Goal: Transaction & Acquisition: Download file/media

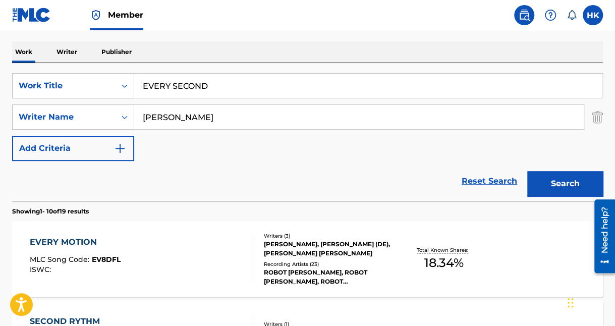
click at [27, 10] on img at bounding box center [31, 15] width 39 height 15
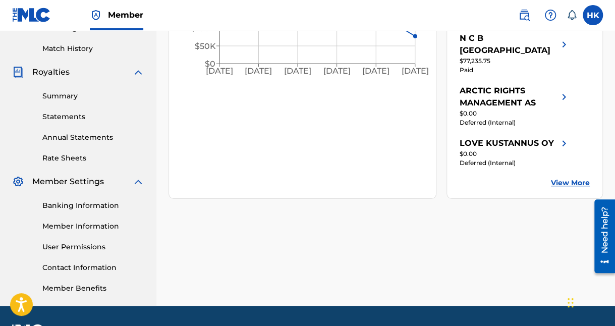
scroll to position [249, 0]
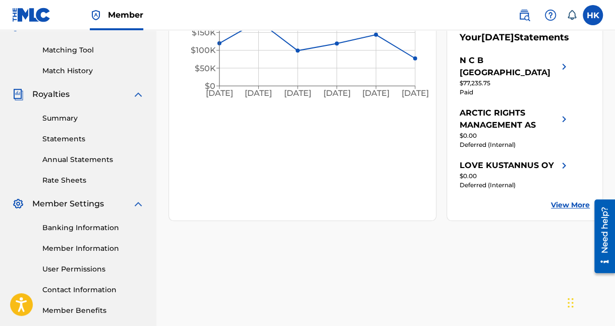
click at [67, 117] on link "Summary" at bounding box center [93, 118] width 102 height 11
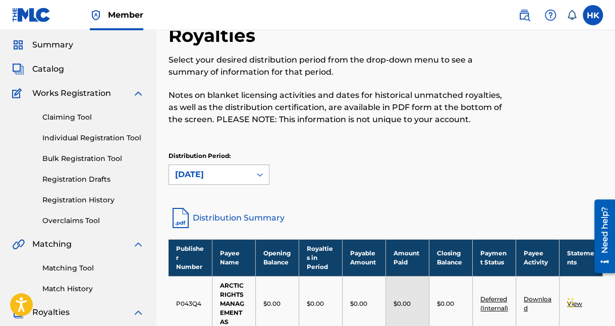
click at [262, 185] on div "[DATE]" at bounding box center [218, 174] width 101 height 20
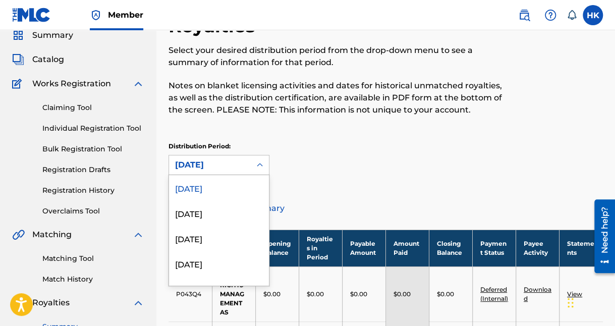
scroll to position [41, 0]
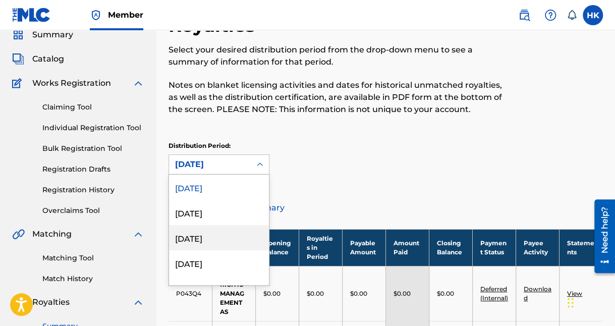
click at [215, 230] on div "[DATE]" at bounding box center [219, 237] width 100 height 25
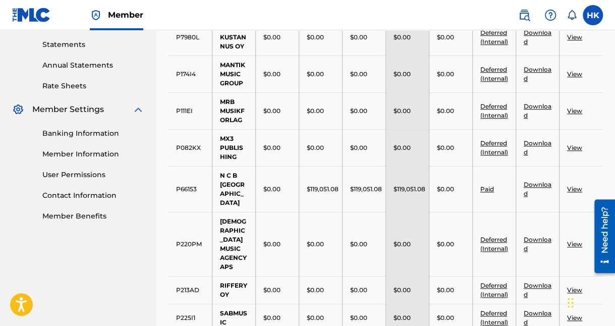
scroll to position [344, 0]
click at [573, 185] on link "View" at bounding box center [574, 189] width 15 height 8
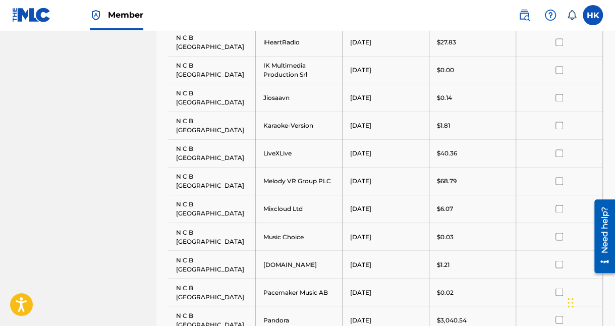
scroll to position [857, 0]
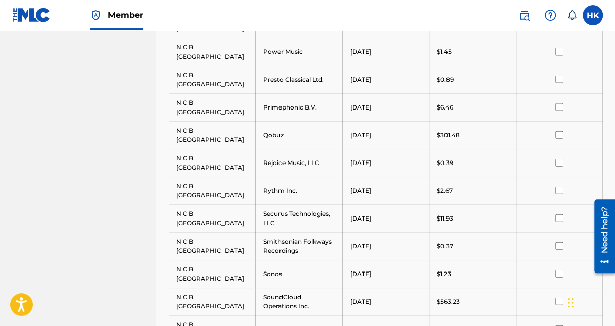
scroll to position [1030, 0]
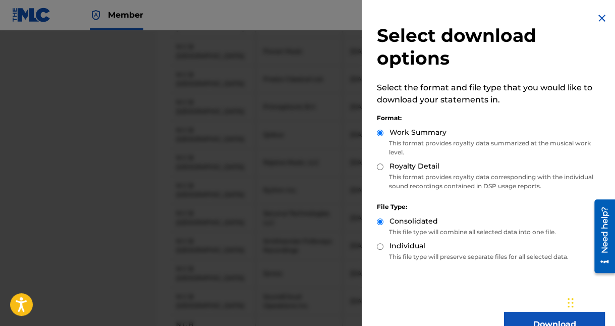
click at [381, 166] on input "Royalty Detail" at bounding box center [380, 166] width 7 height 7
radio input "true"
click at [523, 317] on button "Download" at bounding box center [554, 324] width 101 height 25
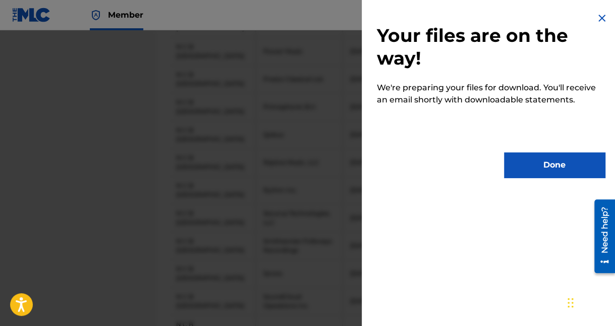
click at [533, 173] on button "Done" at bounding box center [554, 164] width 101 height 25
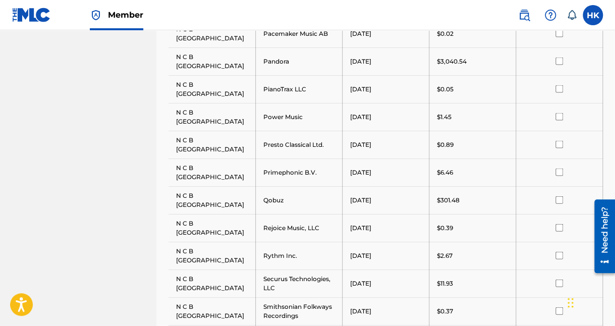
scroll to position [979, 0]
